Goal: Information Seeking & Learning: Learn about a topic

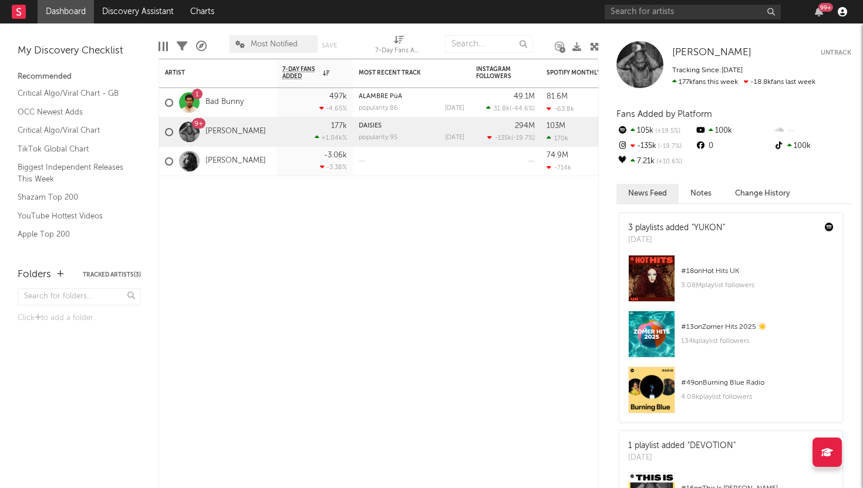
click at [841, 15] on icon "button" at bounding box center [842, 11] width 9 height 9
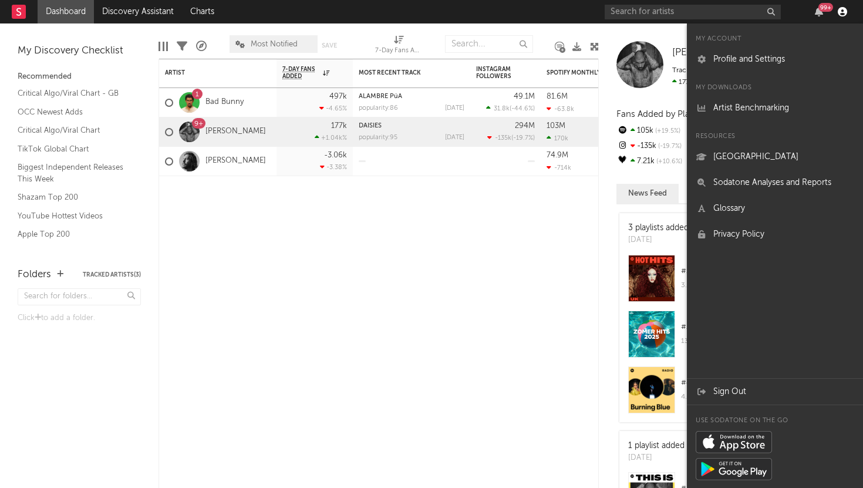
click at [841, 15] on icon "button" at bounding box center [842, 11] width 9 height 9
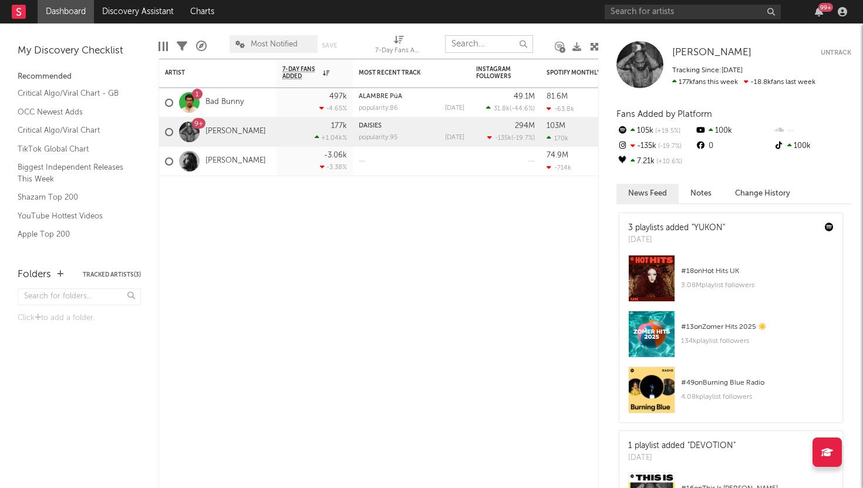
click at [490, 42] on input "text" at bounding box center [489, 44] width 88 height 18
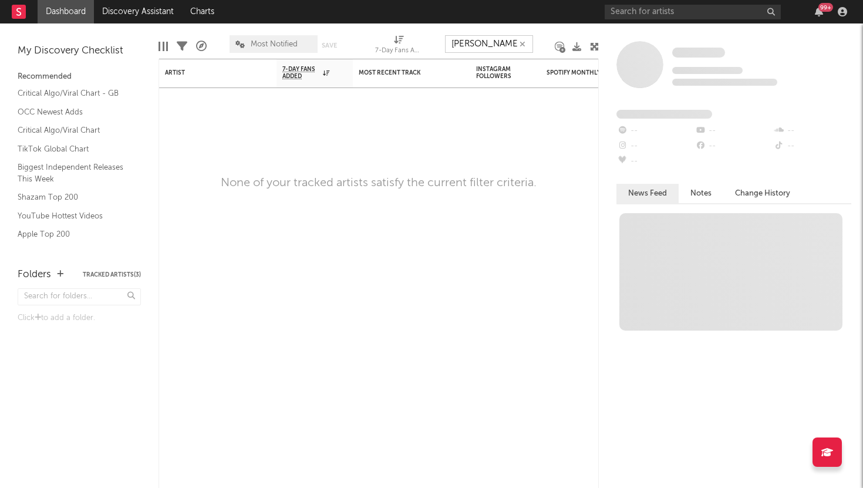
type input "[PERSON_NAME]"
click at [527, 46] on button "button" at bounding box center [522, 44] width 9 height 11
type input "[PERSON_NAME]"
click at [520, 42] on icon "button" at bounding box center [523, 45] width 6 height 8
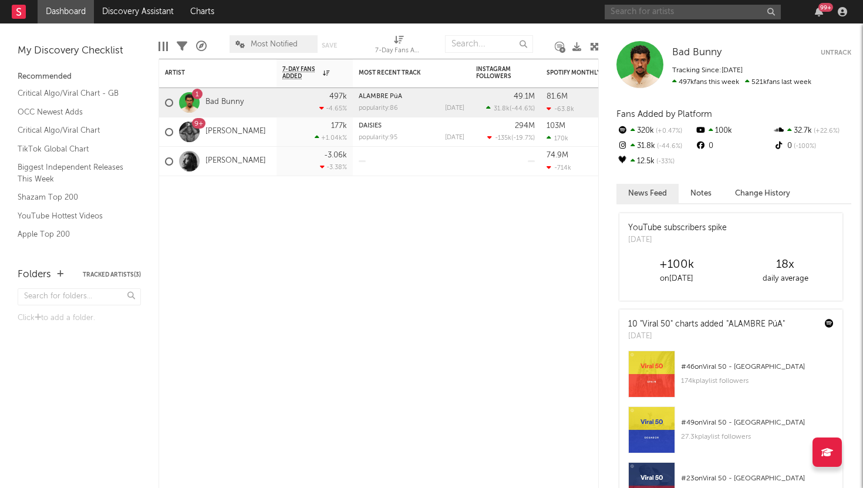
click at [659, 9] on input "text" at bounding box center [693, 12] width 176 height 15
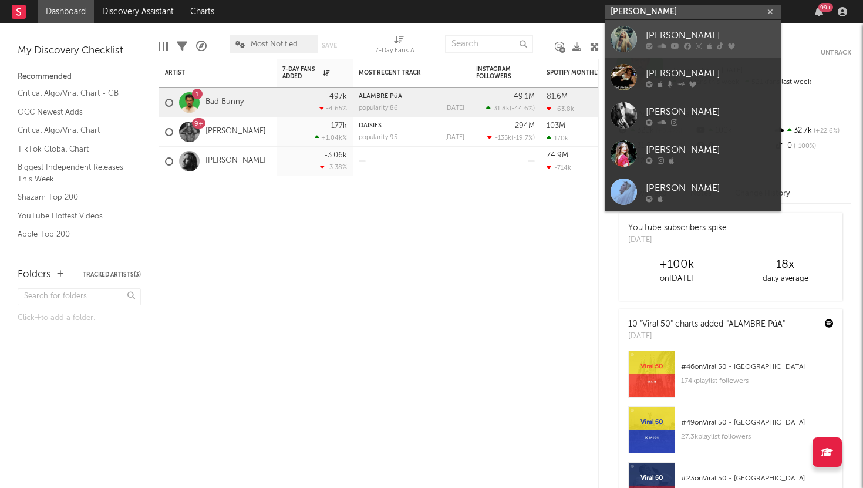
type input "[PERSON_NAME]"
click at [687, 32] on div "[PERSON_NAME]" at bounding box center [710, 35] width 129 height 14
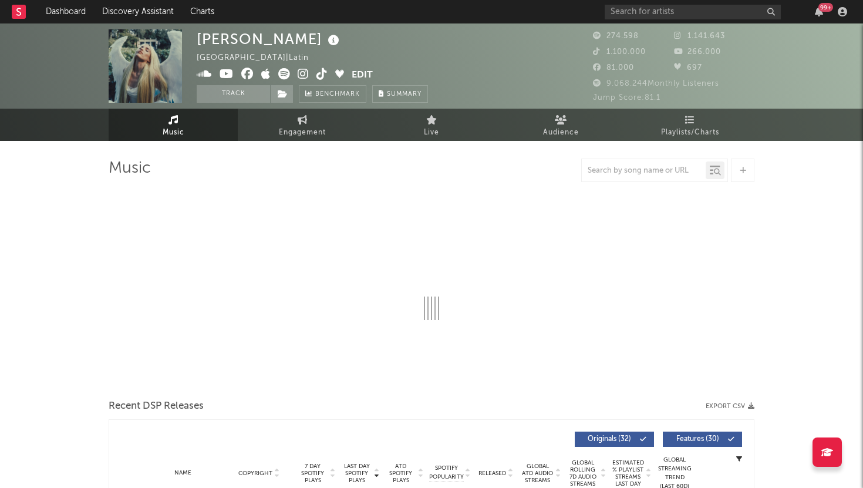
select select "6m"
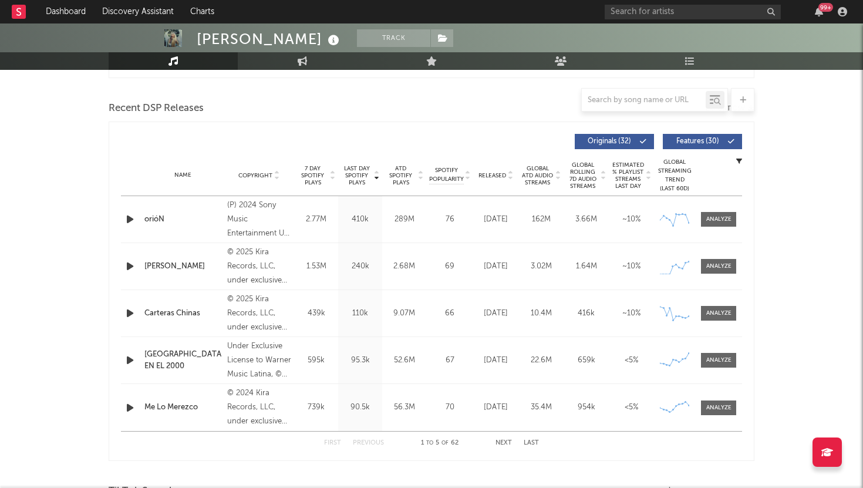
scroll to position [392, 0]
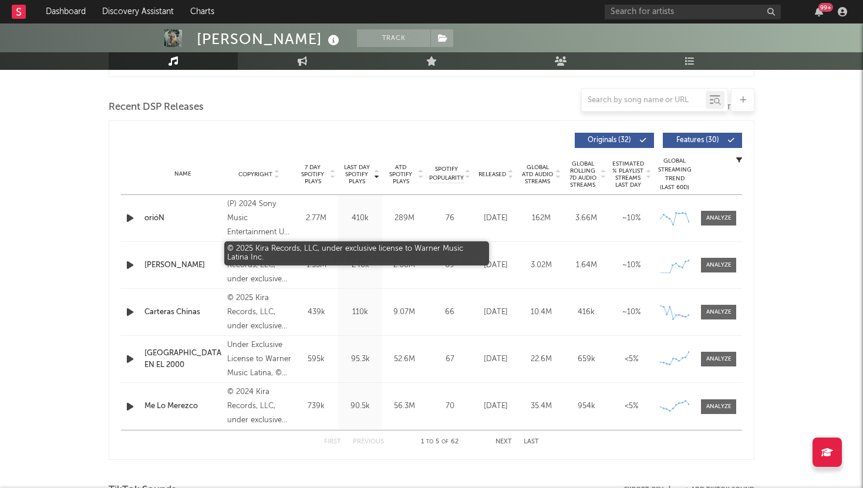
click at [261, 275] on div "© 2025 Kira Records, LLC, under exclusive license to Warner Music Latina Inc." at bounding box center [259, 265] width 64 height 42
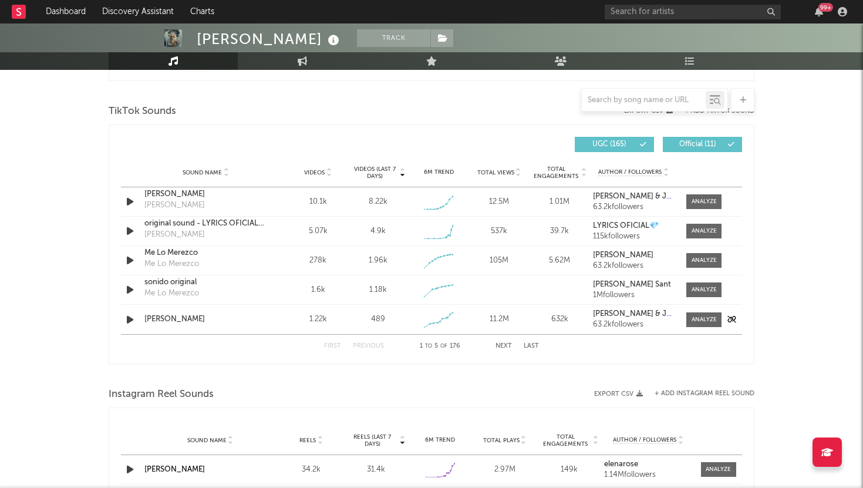
scroll to position [759, 0]
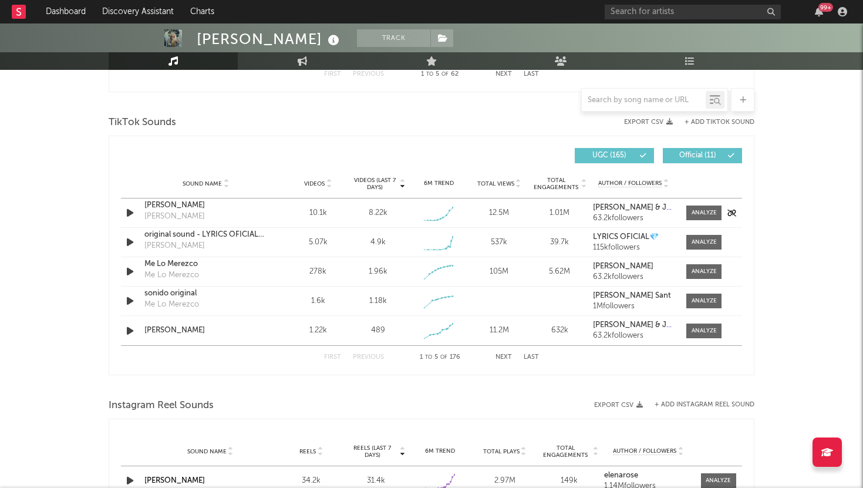
click at [335, 211] on div "10.1k" at bounding box center [318, 213] width 55 height 12
click at [130, 213] on icon "button" at bounding box center [130, 212] width 12 height 15
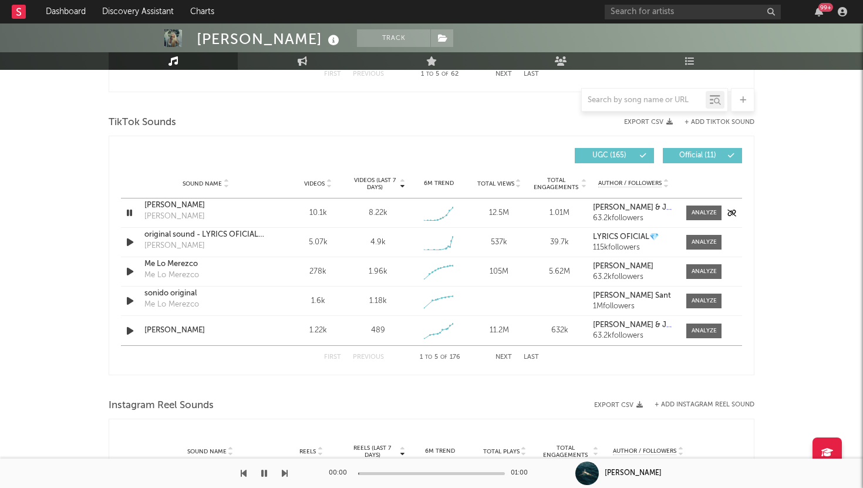
click at [130, 213] on icon "button" at bounding box center [129, 212] width 11 height 15
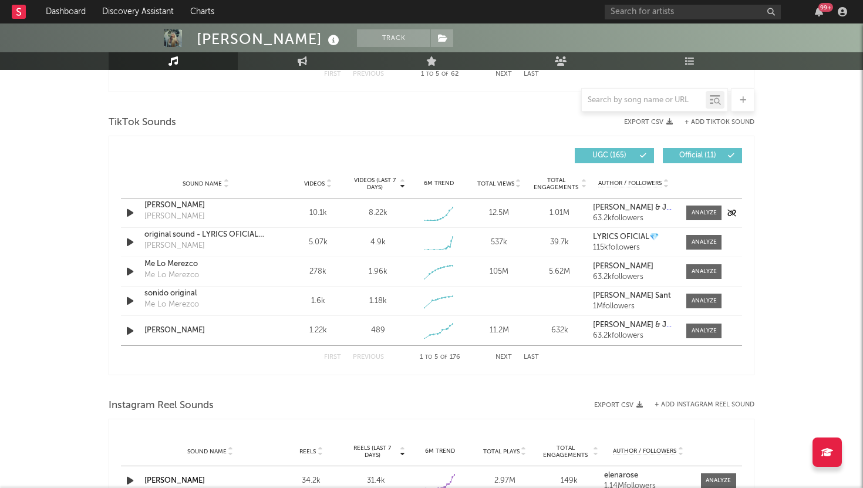
click at [130, 213] on icon "button" at bounding box center [130, 212] width 12 height 15
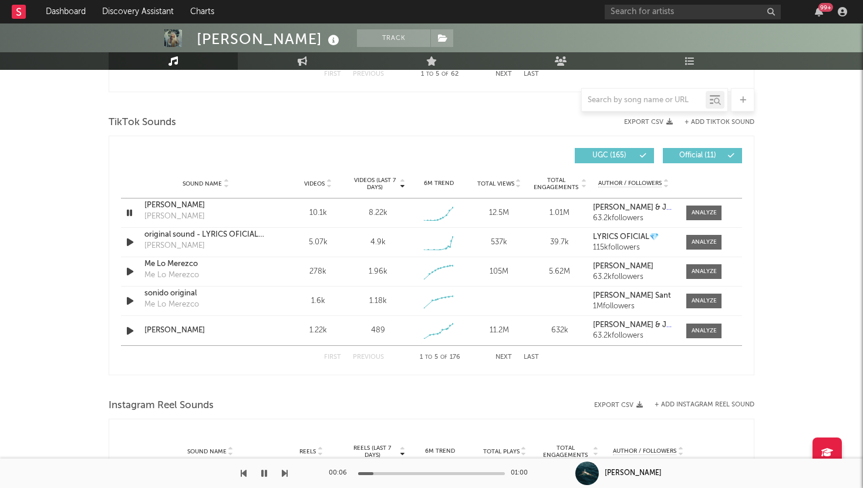
click at [389, 474] on div at bounding box center [431, 473] width 147 height 3
click at [416, 474] on div at bounding box center [431, 473] width 147 height 3
click at [130, 211] on icon "button" at bounding box center [129, 212] width 11 height 15
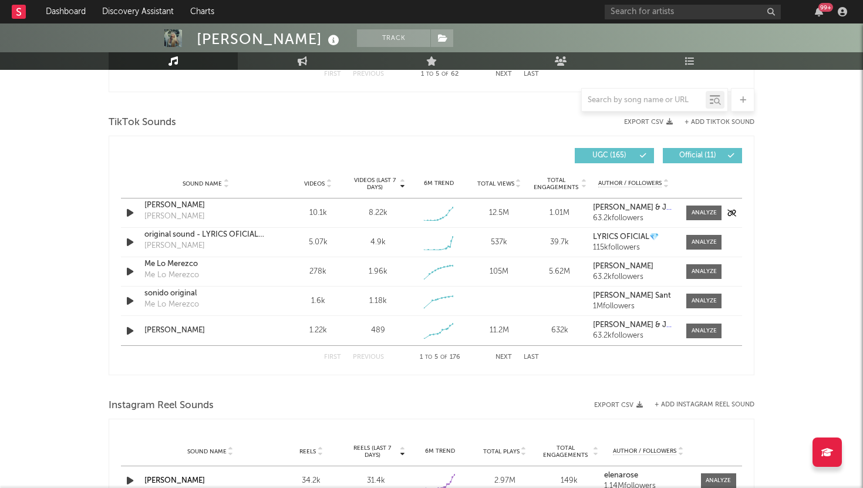
click at [311, 210] on div "10.1k" at bounding box center [318, 213] width 55 height 12
click at [214, 202] on div "[PERSON_NAME]" at bounding box center [205, 206] width 123 height 12
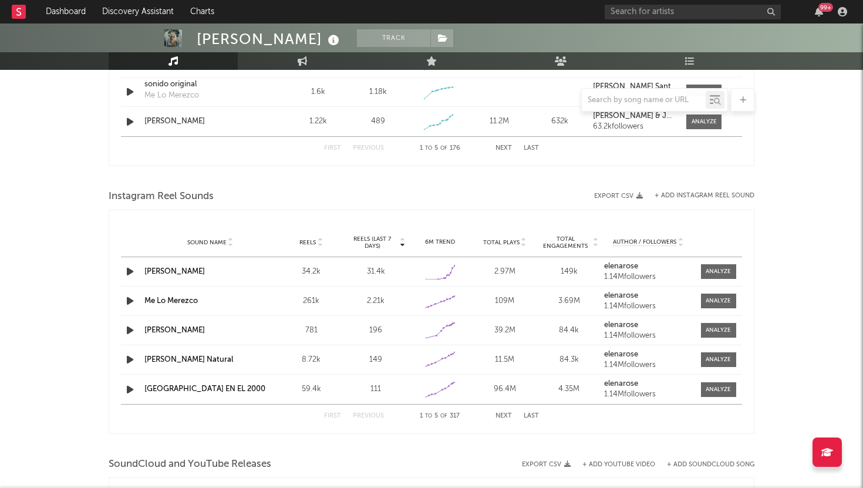
scroll to position [969, 0]
click at [227, 272] on div "[PERSON_NAME]" at bounding box center [210, 271] width 132 height 12
click at [181, 271] on link "[PERSON_NAME]" at bounding box center [174, 271] width 60 height 8
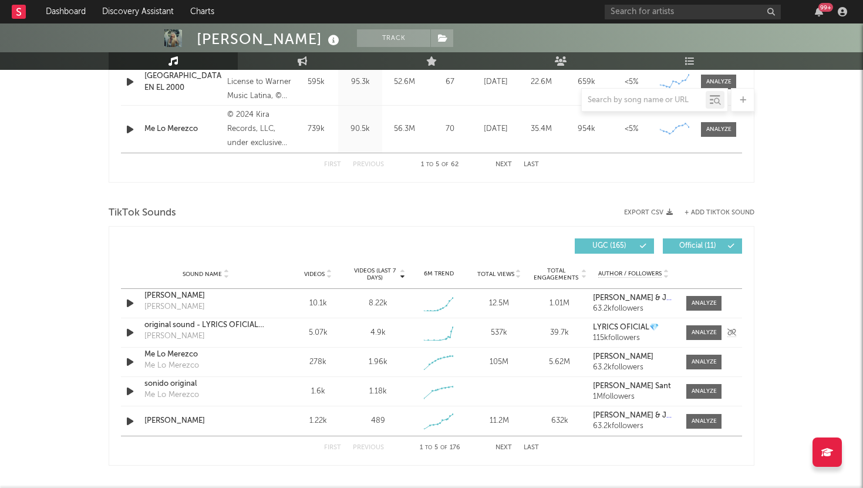
scroll to position [670, 0]
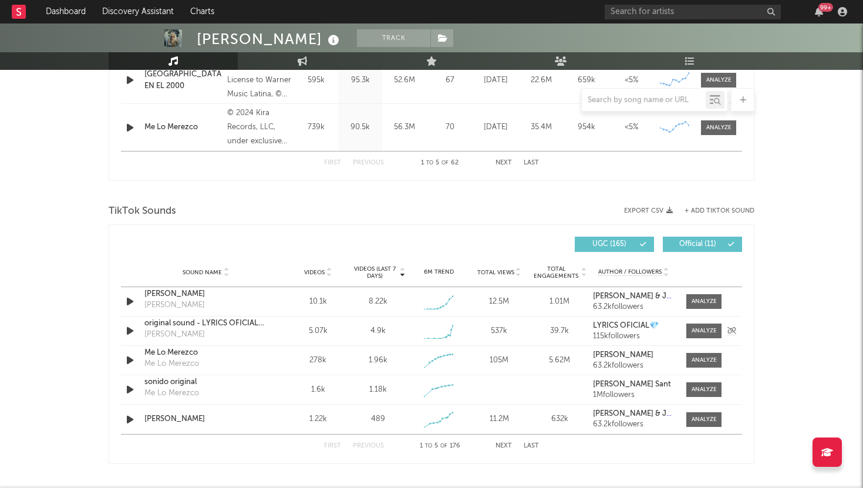
click at [170, 323] on div "original sound - LYRICS OFICIAL💎" at bounding box center [205, 324] width 123 height 12
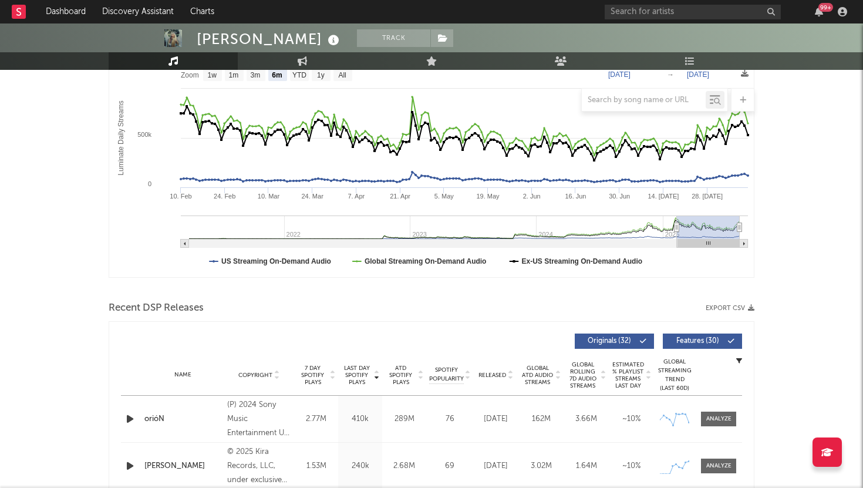
scroll to position [0, 0]
